Goal: Find specific page/section: Find specific page/section

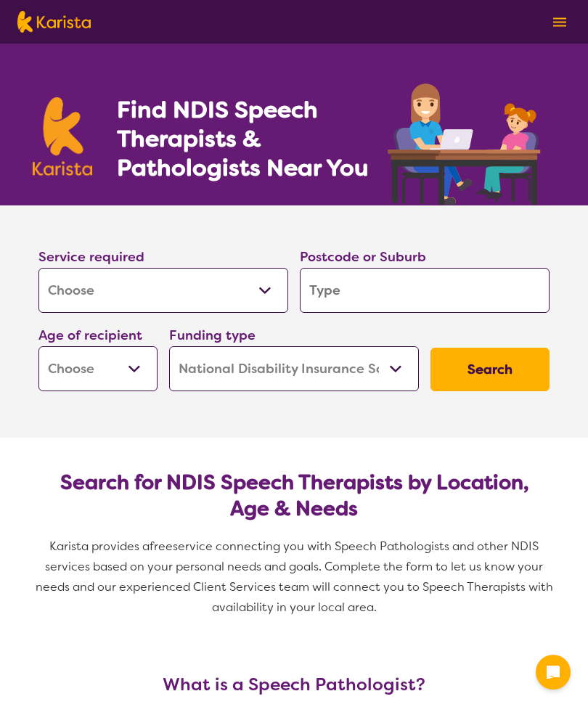
select select "[MEDICAL_DATA]"
select select "NDIS"
select select "[MEDICAL_DATA]"
select select "NDIS"
click at [423, 289] on input "search" at bounding box center [425, 290] width 250 height 45
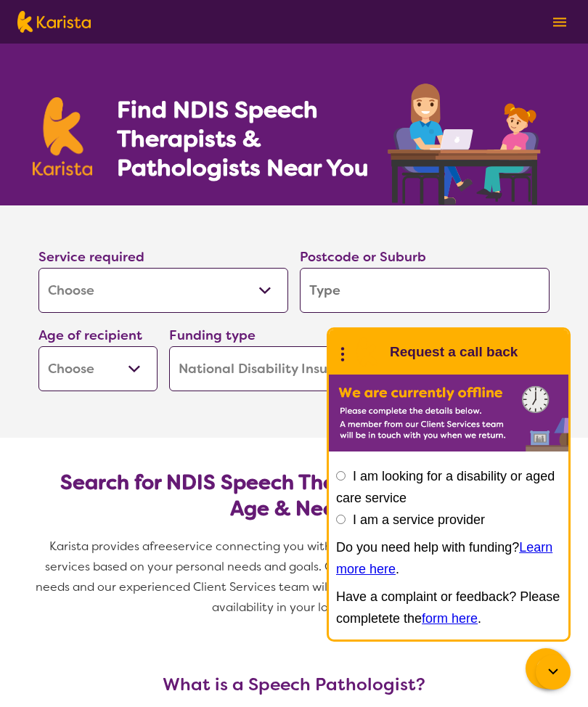
type input "3"
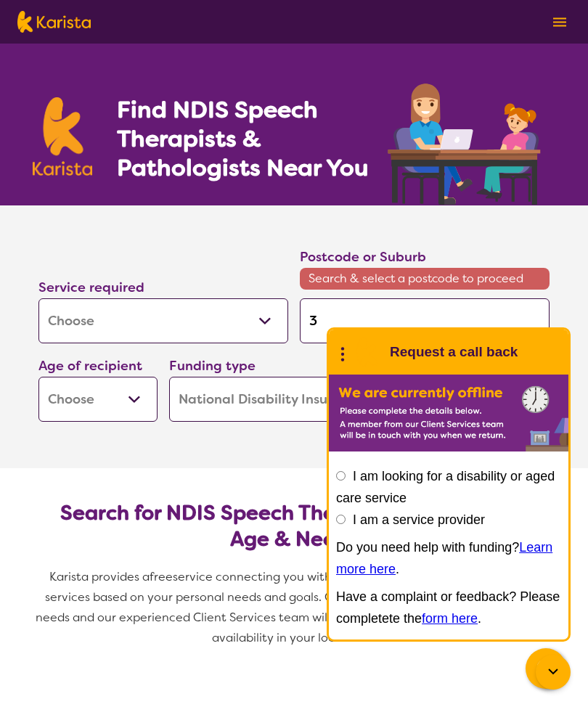
type input "30"
type input "302"
type input "3023"
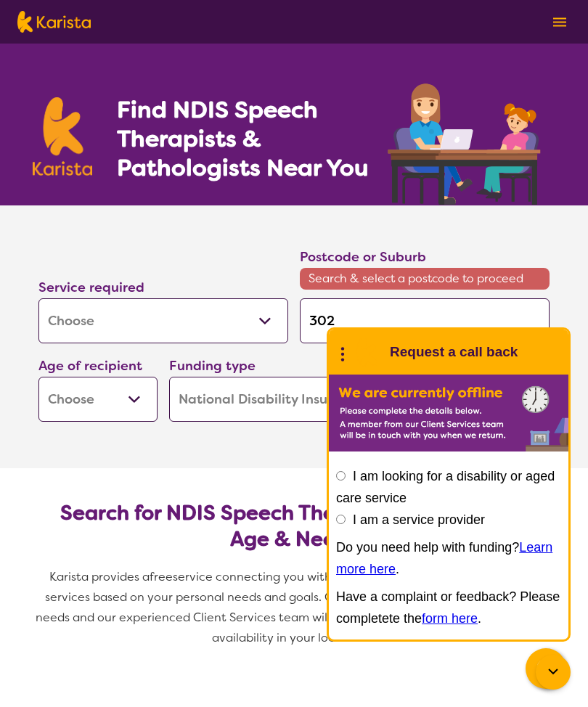
type input "3023"
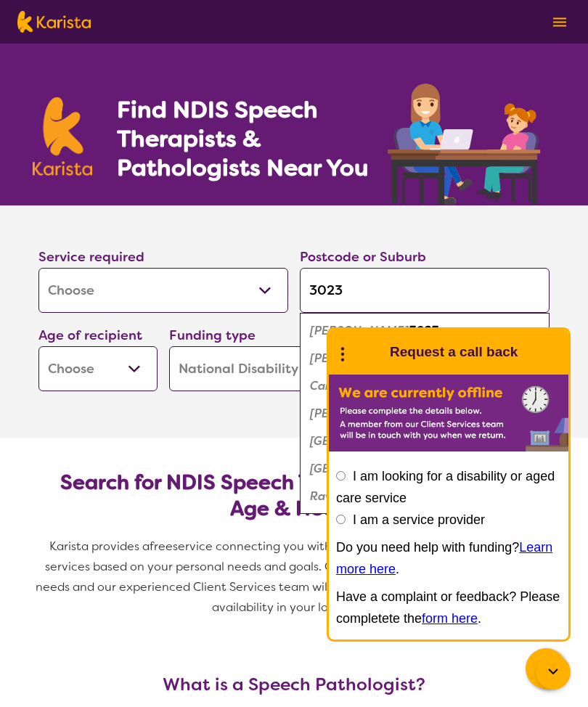
type input "3023"
click at [206, 424] on section "Service required Allied Health Assistant Assessment ([MEDICAL_DATA] or [MEDICAL…" at bounding box center [294, 322] width 581 height 232
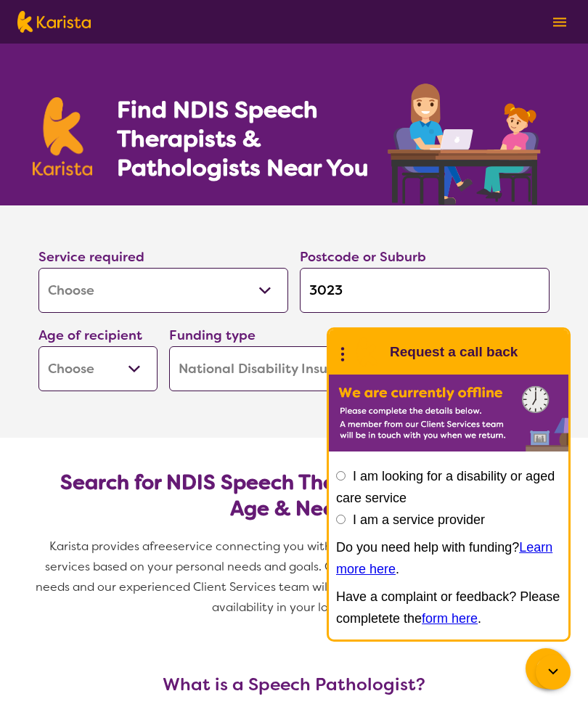
click at [129, 375] on select "Early Childhood - 0 to 9 Child - 10 to 11 Adolescent - 12 to 17 Adult - 18 to 6…" at bounding box center [97, 368] width 119 height 45
select select "EC"
click at [582, 247] on section "Service required Allied Health Assistant Assessment ([MEDICAL_DATA] or [MEDICAL…" at bounding box center [294, 322] width 581 height 232
click at [566, 222] on section "Service required Allied Health Assistant Assessment ([MEDICAL_DATA] or [MEDICAL…" at bounding box center [294, 302] width 558 height 192
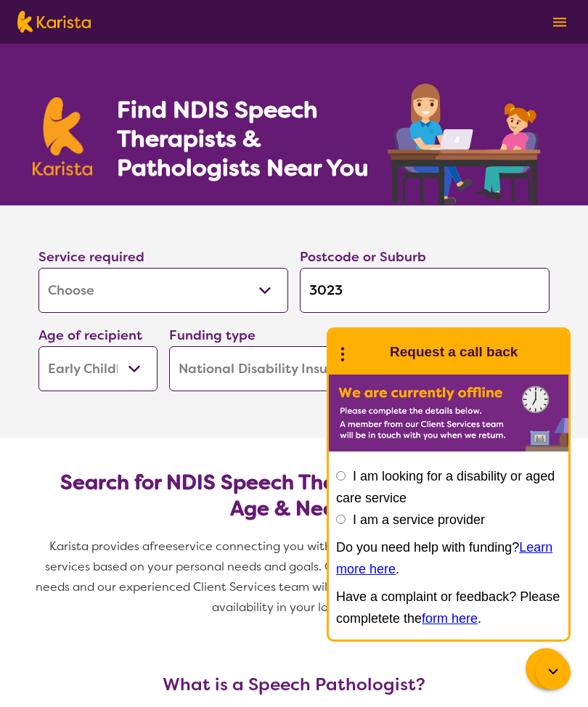
click at [561, 674] on icon at bounding box center [553, 672] width 17 height 17
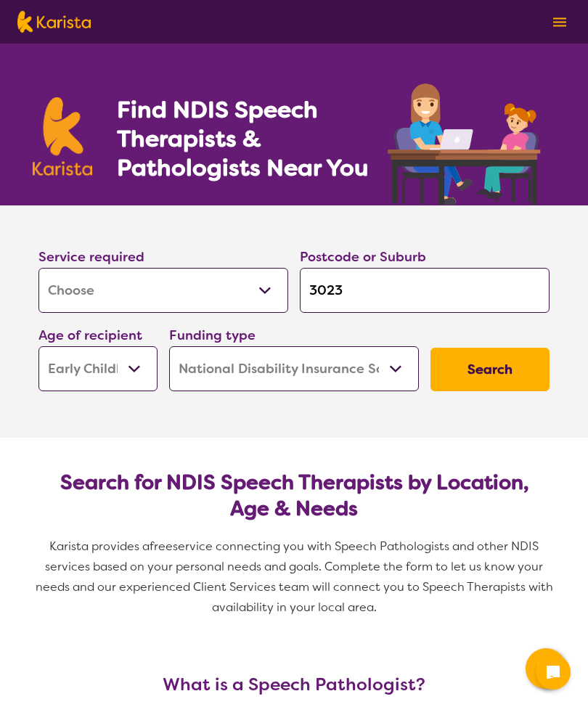
click at [393, 367] on select "Home Care Package (HCP) National Disability Insurance Scheme (NDIS) I don't know" at bounding box center [294, 368] width 250 height 45
select select "HCP"
click at [399, 373] on select "Home Care Package (HCP) National Disability Insurance Scheme (NDIS) I don't know" at bounding box center [294, 368] width 250 height 45
select select "i-don-t-know"
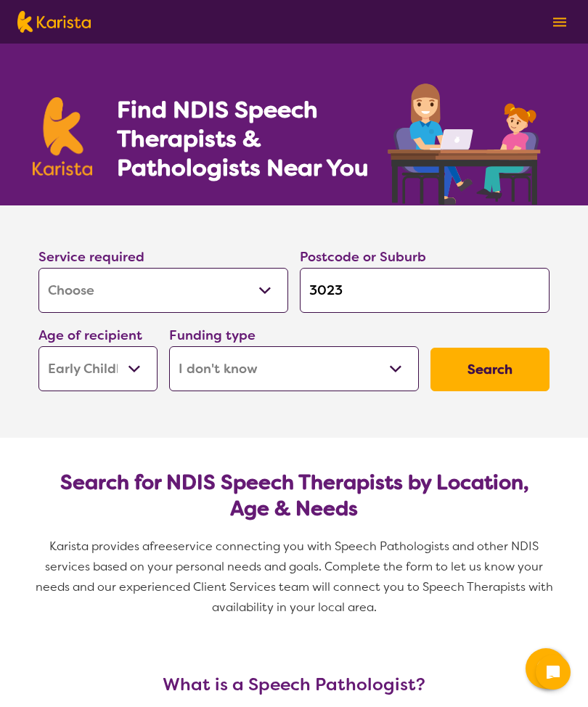
select select "i-don-t-know"
